Goal: Information Seeking & Learning: Learn about a topic

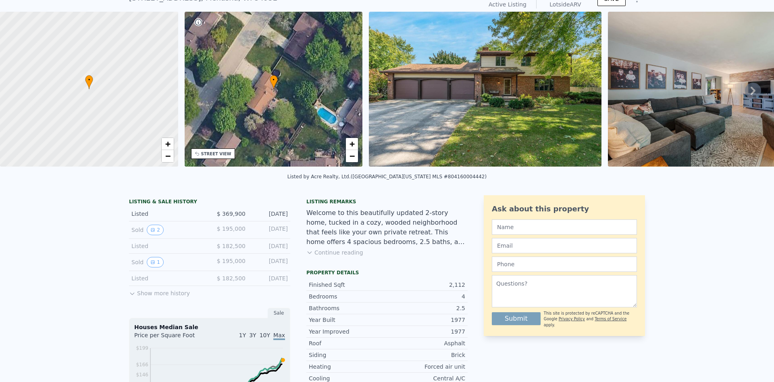
scroll to position [152, 0]
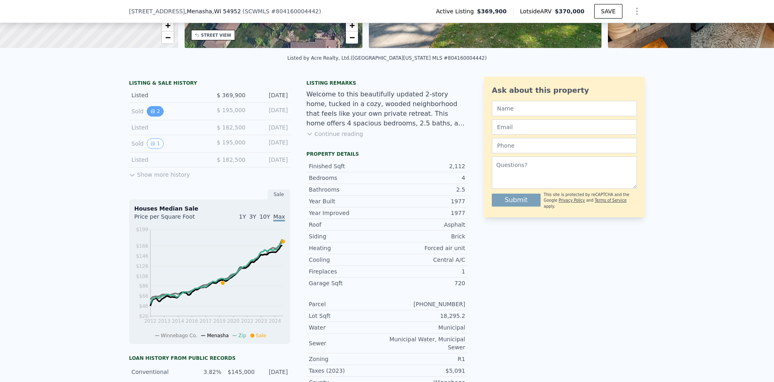
click at [158, 111] on button "2" at bounding box center [155, 111] width 17 height 10
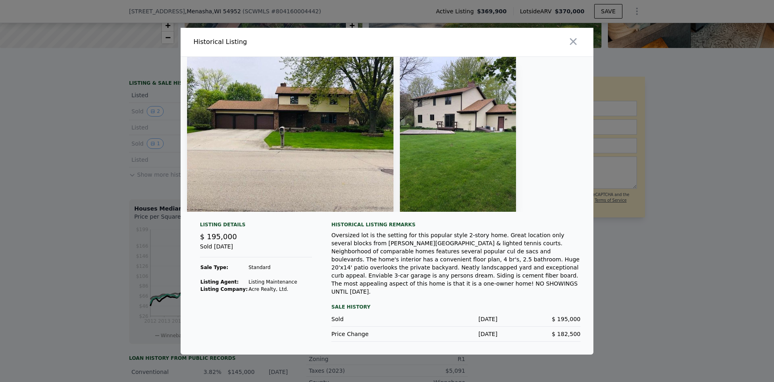
click at [441, 151] on img at bounding box center [458, 134] width 116 height 155
click at [464, 129] on img at bounding box center [458, 134] width 116 height 155
click at [571, 47] on icon "button" at bounding box center [573, 41] width 11 height 11
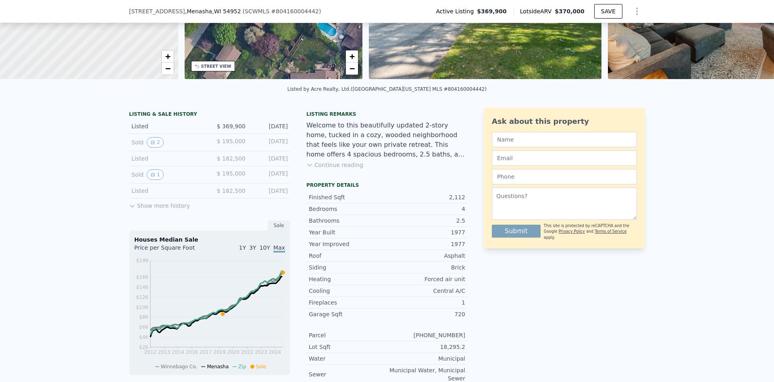
scroll to position [102, 0]
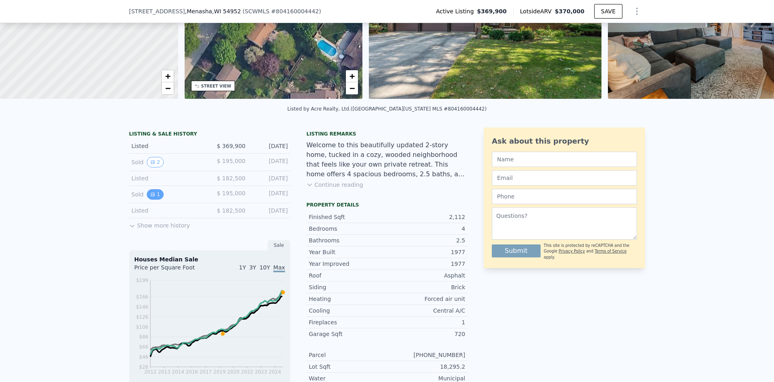
click at [157, 193] on button "1" at bounding box center [155, 194] width 17 height 10
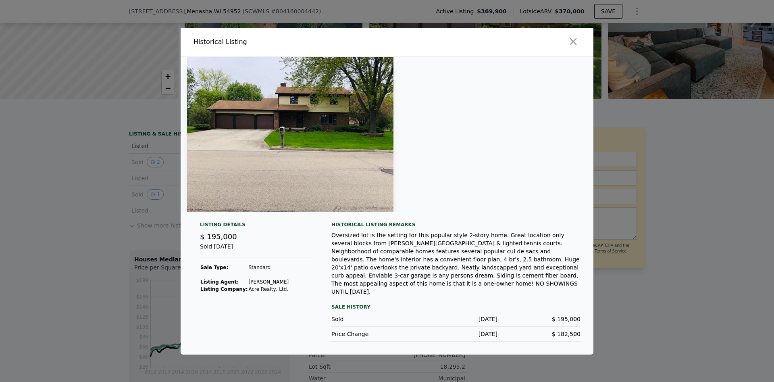
click at [122, 242] on div at bounding box center [387, 191] width 774 height 382
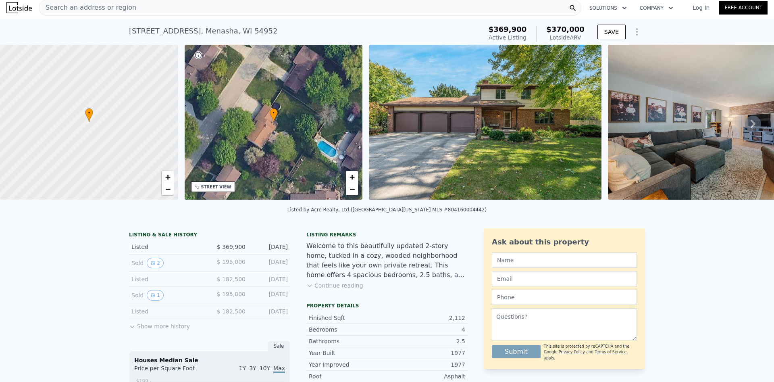
scroll to position [0, 0]
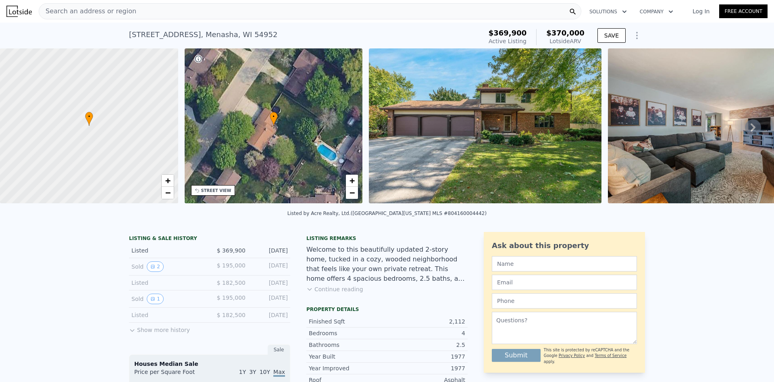
click at [333, 289] on button "Continue reading" at bounding box center [334, 289] width 57 height 8
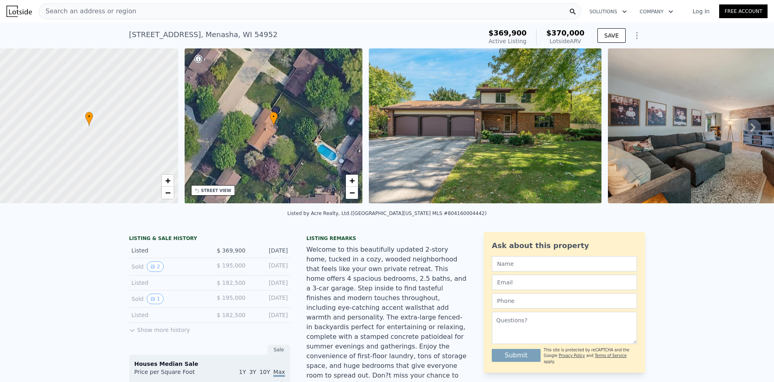
click at [271, 145] on div "• + −" at bounding box center [274, 125] width 178 height 155
click at [261, 137] on div "• + −" at bounding box center [274, 125] width 178 height 155
click at [522, 123] on img at bounding box center [485, 125] width 233 height 155
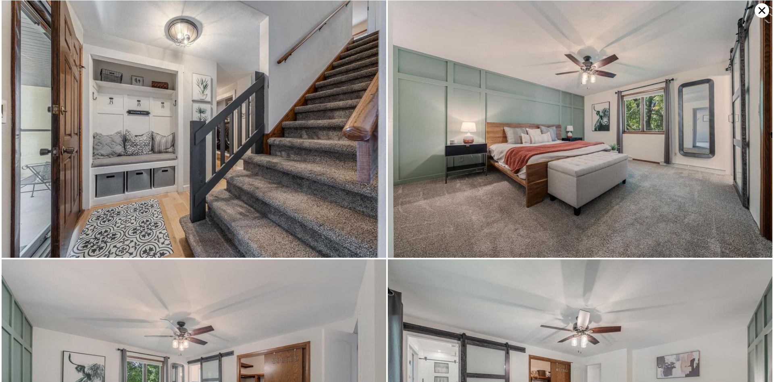
scroll to position [1805, 0]
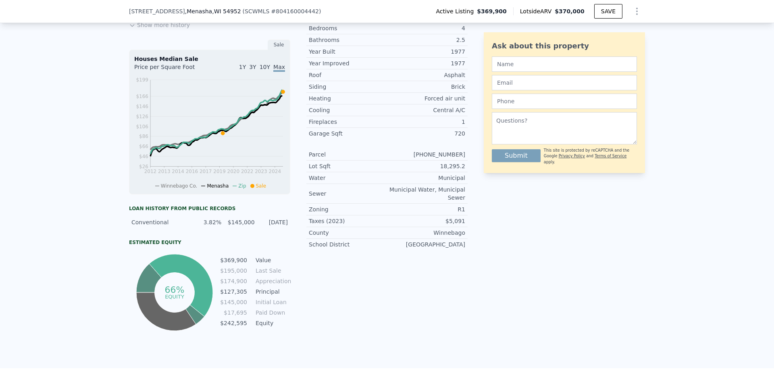
scroll to position [99, 0]
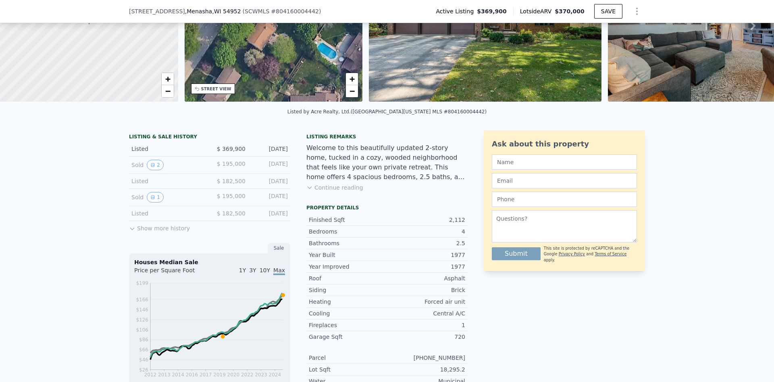
click at [142, 228] on button "Show more history" at bounding box center [159, 226] width 61 height 11
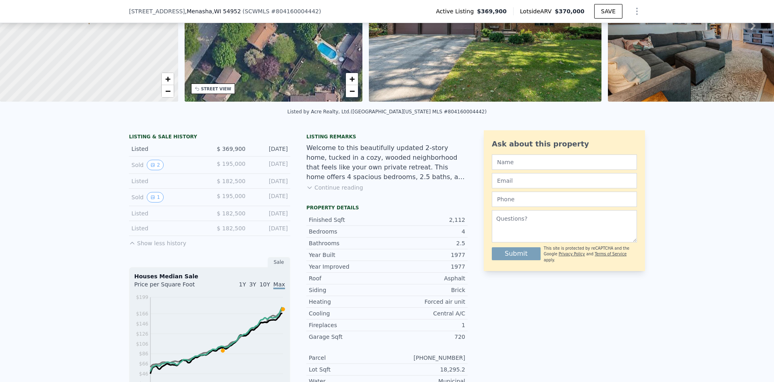
click at [177, 246] on button "Show less history" at bounding box center [157, 241] width 57 height 11
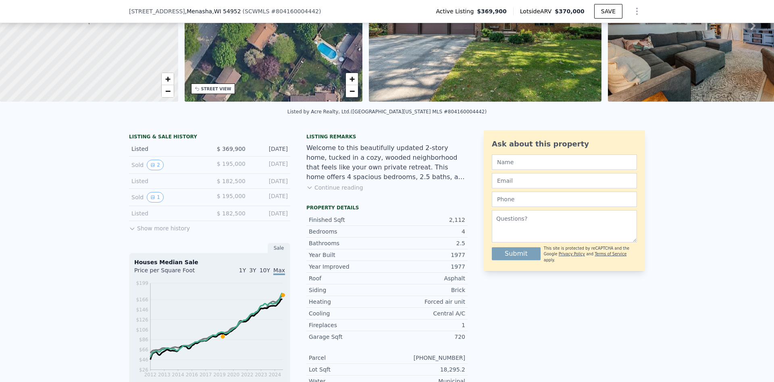
click at [167, 227] on button "Show more history" at bounding box center [159, 226] width 61 height 11
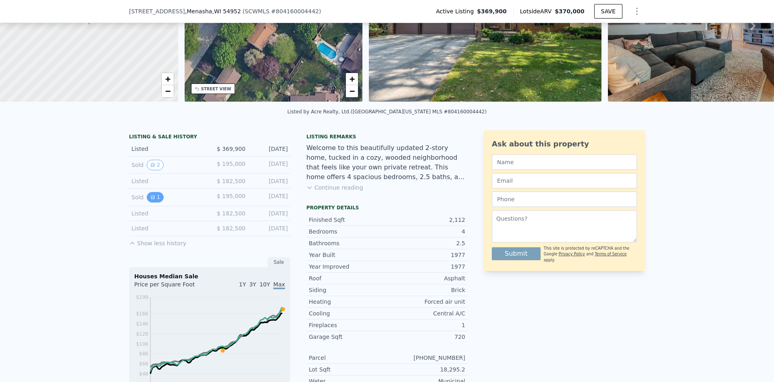
click at [152, 198] on icon "View historical data" at bounding box center [152, 197] width 5 height 5
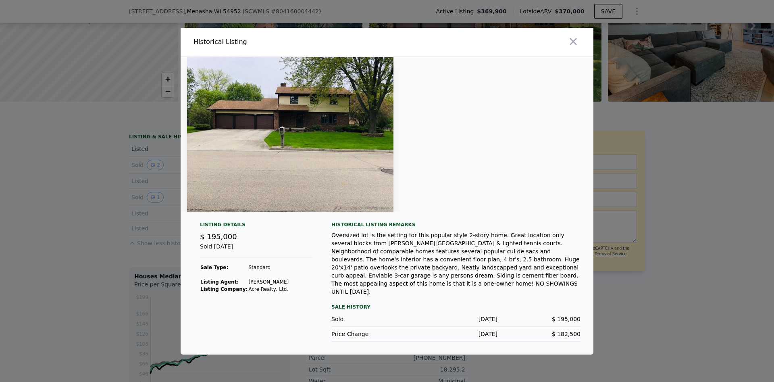
click at [104, 222] on div at bounding box center [387, 191] width 774 height 382
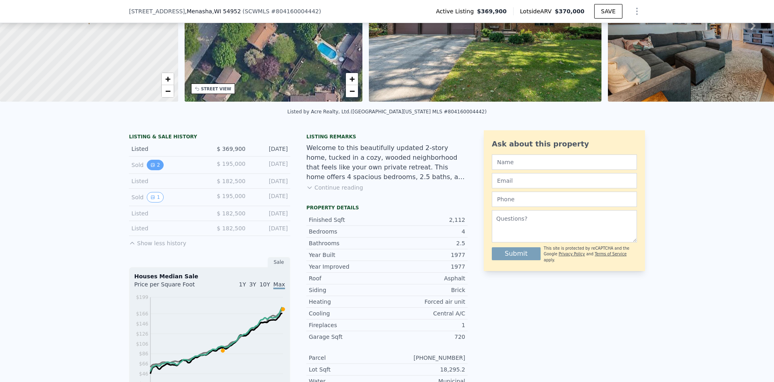
click at [151, 166] on icon "View historical data" at bounding box center [152, 164] width 5 height 5
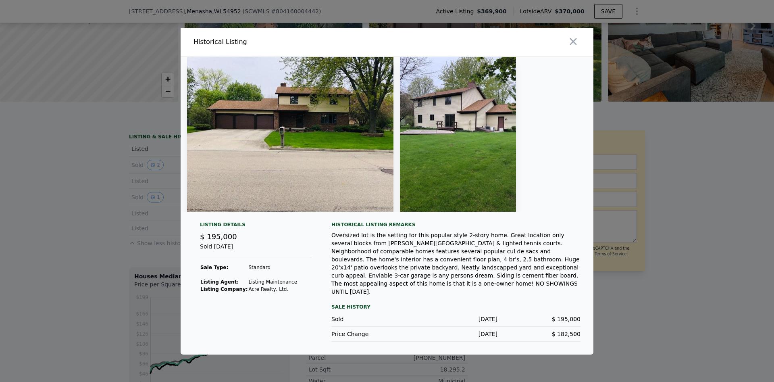
click at [712, 264] on div at bounding box center [387, 191] width 774 height 382
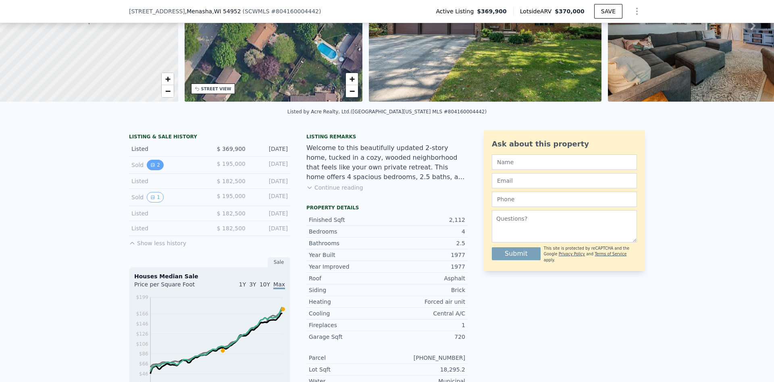
click at [158, 161] on button "2" at bounding box center [155, 165] width 17 height 10
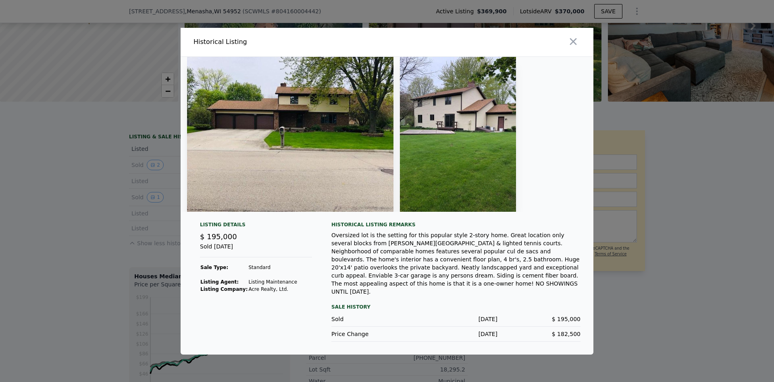
drag, startPoint x: 102, startPoint y: 233, endPoint x: 112, endPoint y: 219, distance: 16.9
click at [102, 232] on div at bounding box center [387, 191] width 774 height 382
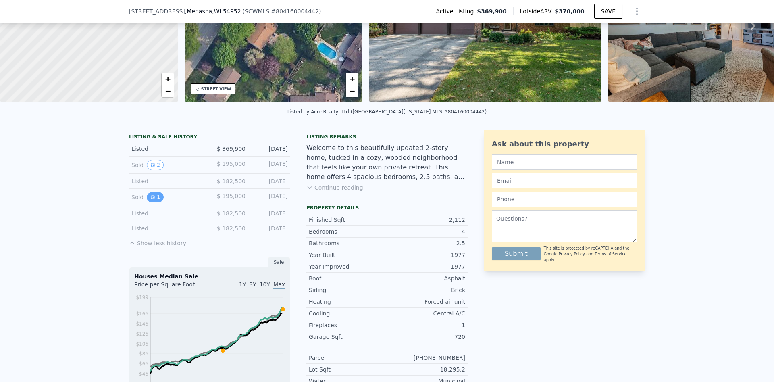
click at [148, 200] on button "1" at bounding box center [155, 197] width 17 height 10
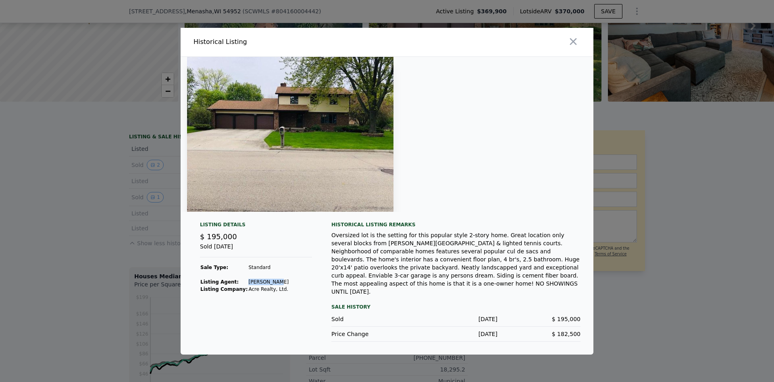
drag, startPoint x: 271, startPoint y: 287, endPoint x: 243, endPoint y: 291, distance: 28.5
click at [248, 285] on td "[PERSON_NAME]" at bounding box center [268, 281] width 41 height 7
copy td "[PERSON_NAME]"
